Goal: Task Accomplishment & Management: Use online tool/utility

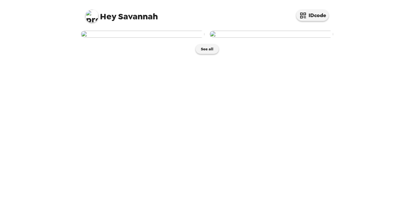
scroll to position [4, 0]
click at [170, 38] on img at bounding box center [143, 34] width 124 height 7
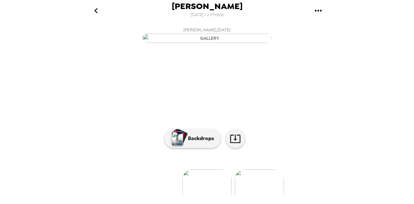
scroll to position [75, 0]
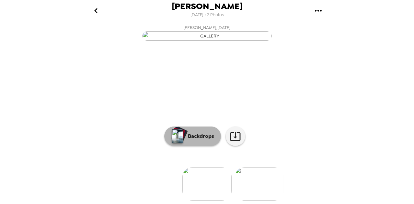
click at [178, 134] on img "button" at bounding box center [177, 136] width 11 height 14
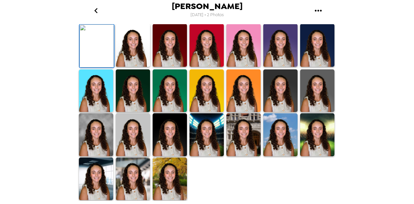
scroll to position [184, 0]
click at [135, 136] on img at bounding box center [133, 135] width 34 height 43
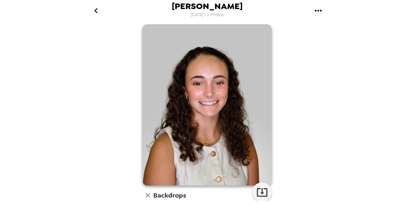
scroll to position [0, 0]
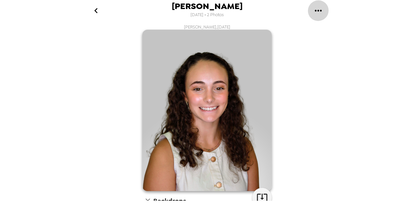
click at [312, 8] on button "gallery menu" at bounding box center [318, 10] width 21 height 21
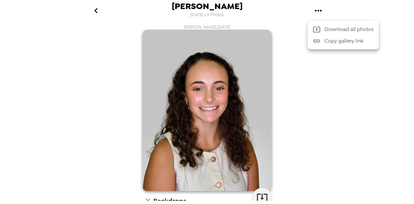
click at [222, 63] on div at bounding box center [207, 102] width 414 height 204
